Goal: Communication & Community: Ask a question

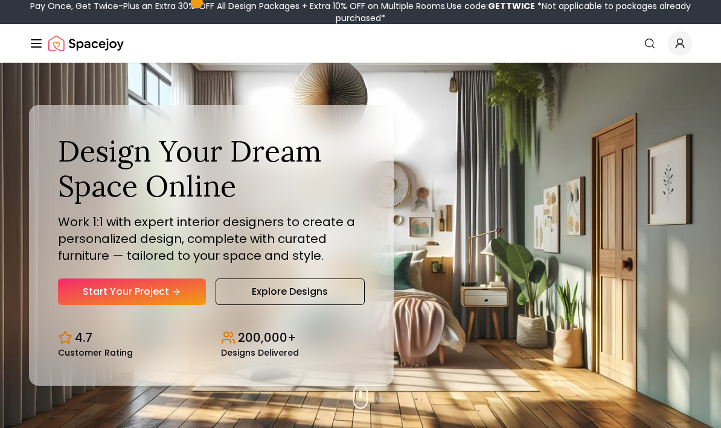
click at [690, 40] on span "Global" at bounding box center [679, 43] width 24 height 24
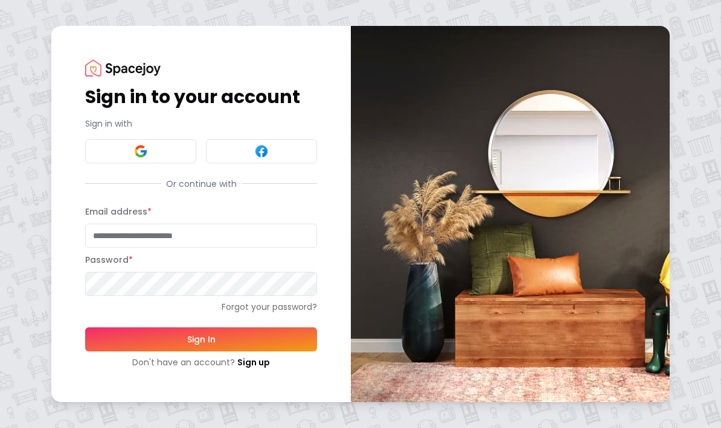
click at [197, 235] on input "Email address *" at bounding box center [201, 236] width 232 height 24
type input "**********"
click at [214, 339] on button "Sign In" at bounding box center [201, 340] width 232 height 24
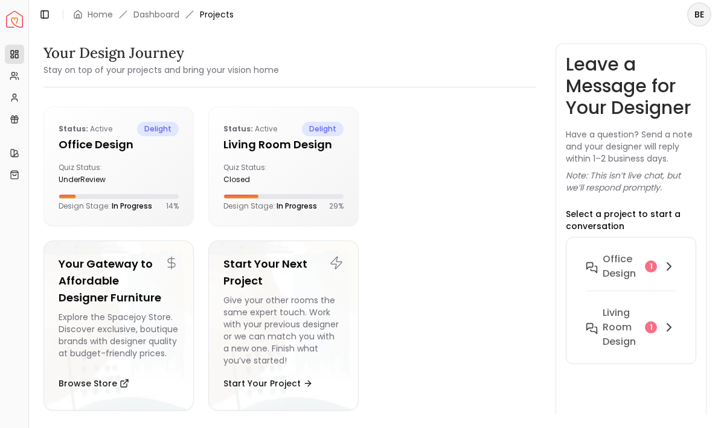
click at [641, 272] on div "Office design 1" at bounding box center [630, 266] width 91 height 29
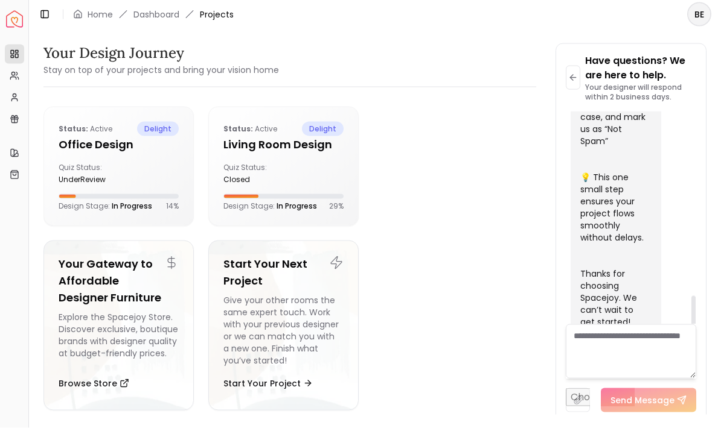
scroll to position [35, 0]
click at [495, 236] on ul "Status: active delight Office design Quiz Status: underReview Design Stage: In …" at bounding box center [283, 264] width 480 height 314
click at [7, 25] on img "Spacejoy" at bounding box center [14, 19] width 17 height 17
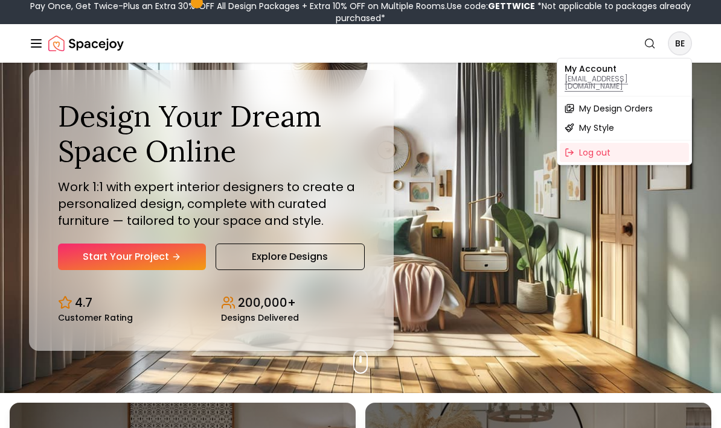
click at [649, 103] on span "My Design Orders" at bounding box center [616, 109] width 74 height 12
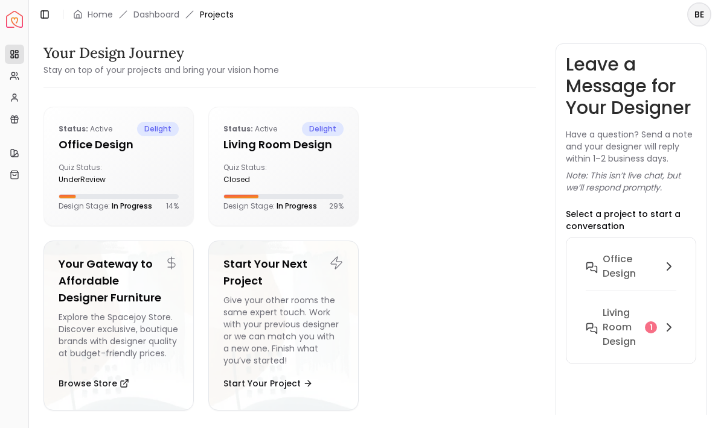
click at [653, 334] on div "Living Room design 1" at bounding box center [630, 327] width 91 height 43
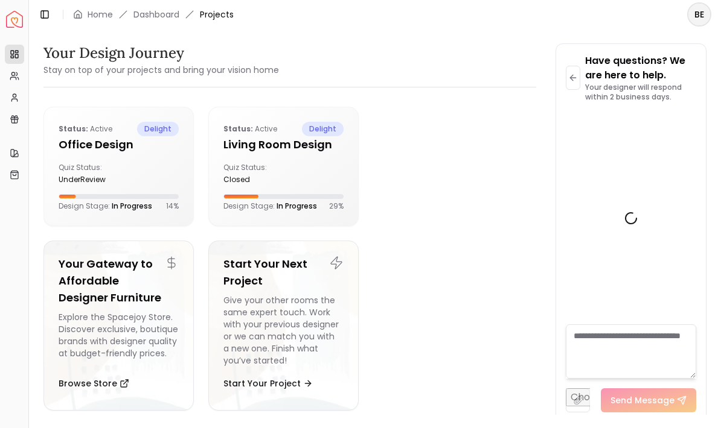
scroll to position [632, 0]
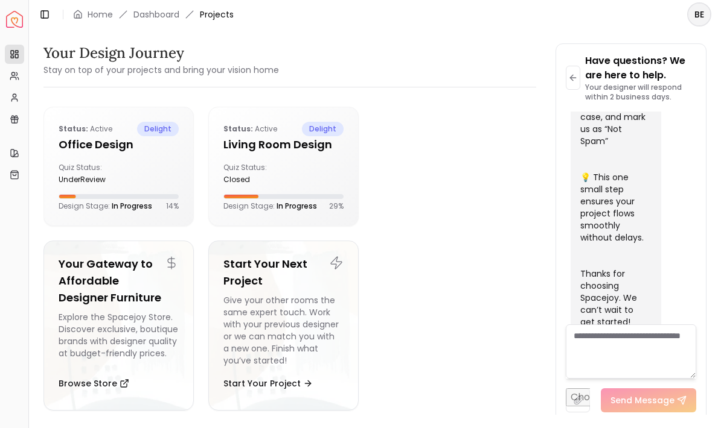
click at [617, 379] on textarea at bounding box center [630, 352] width 131 height 54
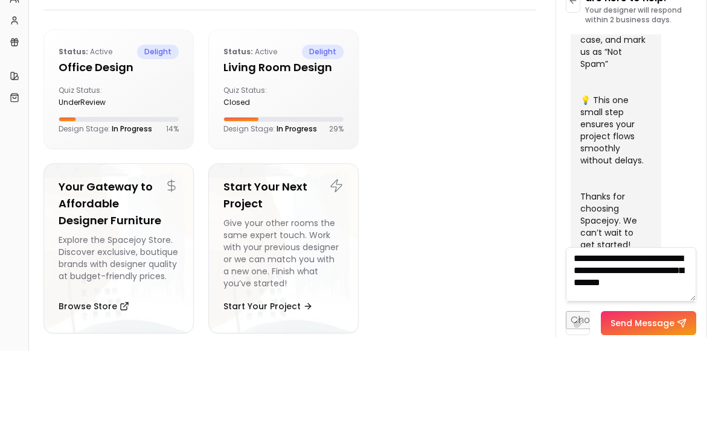
scroll to position [35, 0]
type textarea "**********"
click at [669, 389] on button "Send Message" at bounding box center [647, 401] width 95 height 24
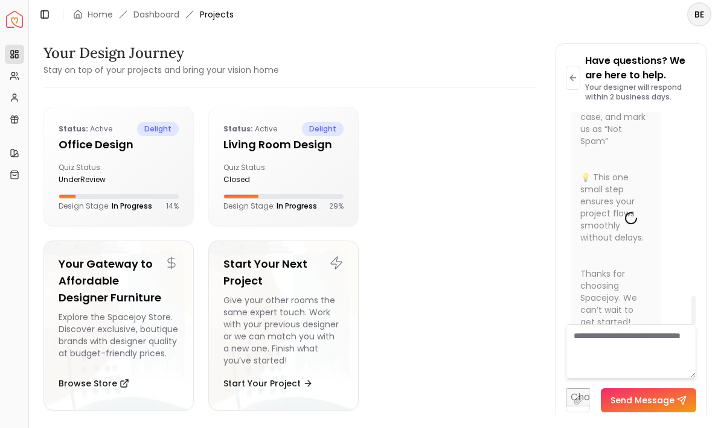
scroll to position [0, 0]
